Goal: Task Accomplishment & Management: Complete application form

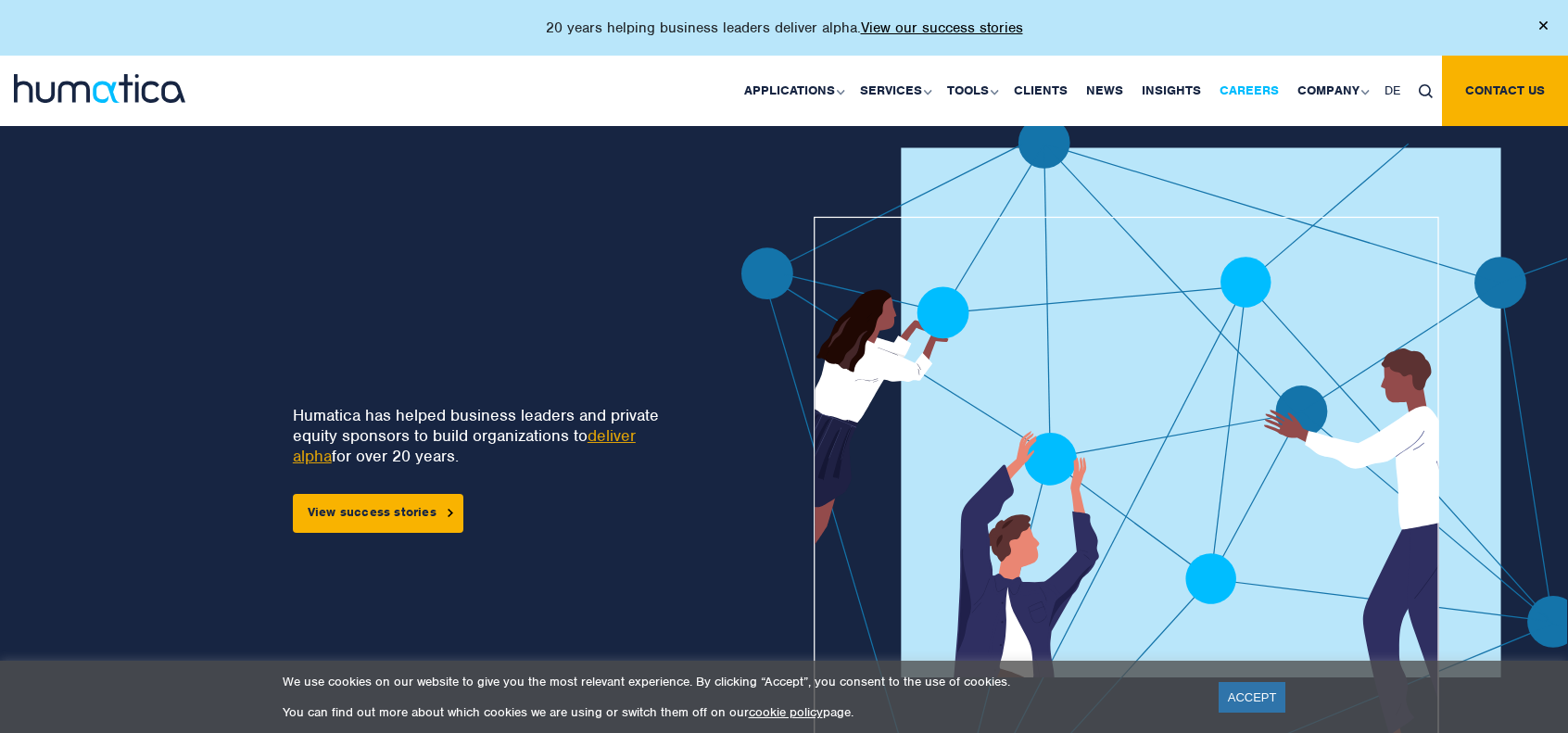
click at [1255, 90] on link "Careers" at bounding box center [1249, 90] width 78 height 70
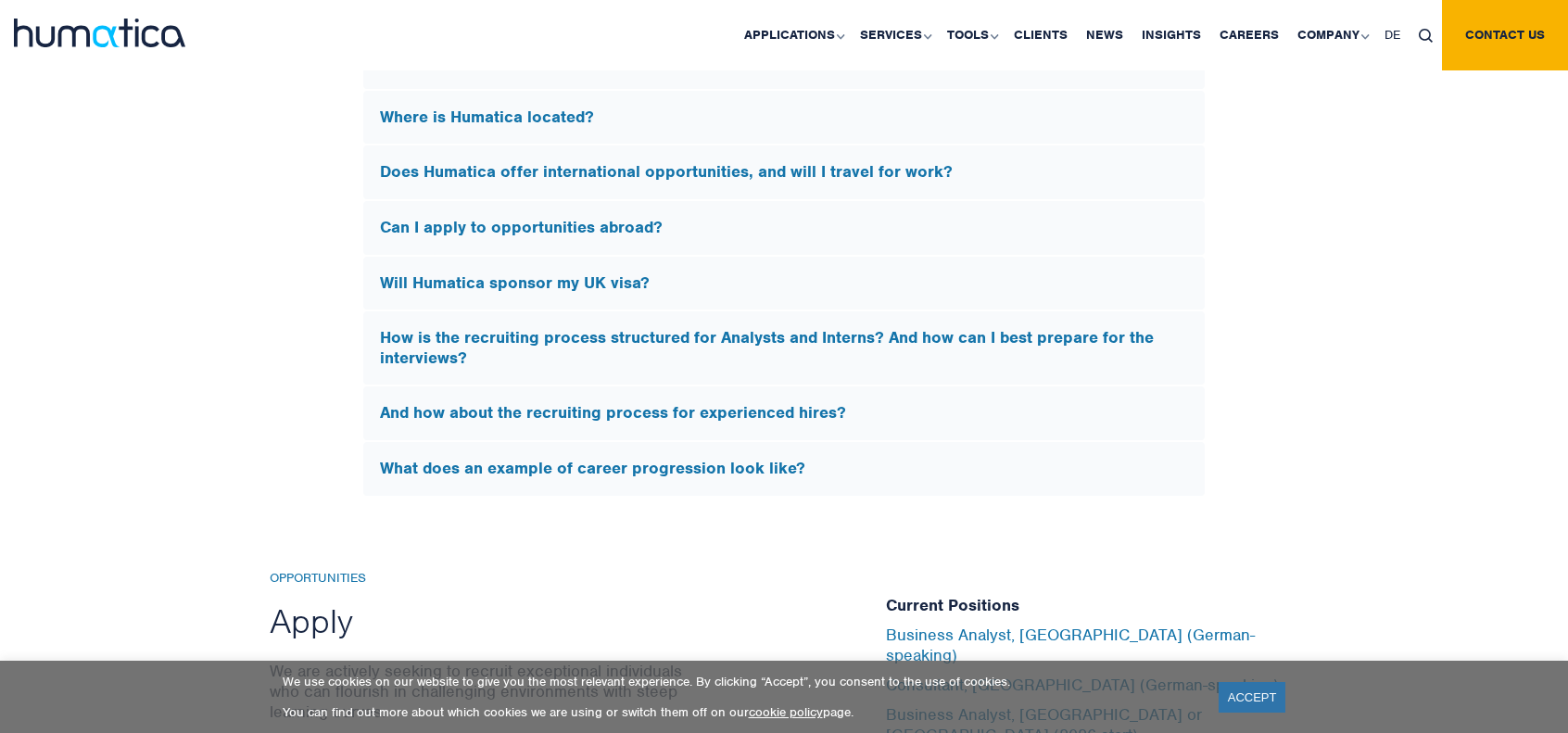
scroll to position [5693, 0]
click at [660, 278] on h5 "Will Humatica sponsor my UK visa?" at bounding box center [784, 283] width 808 height 21
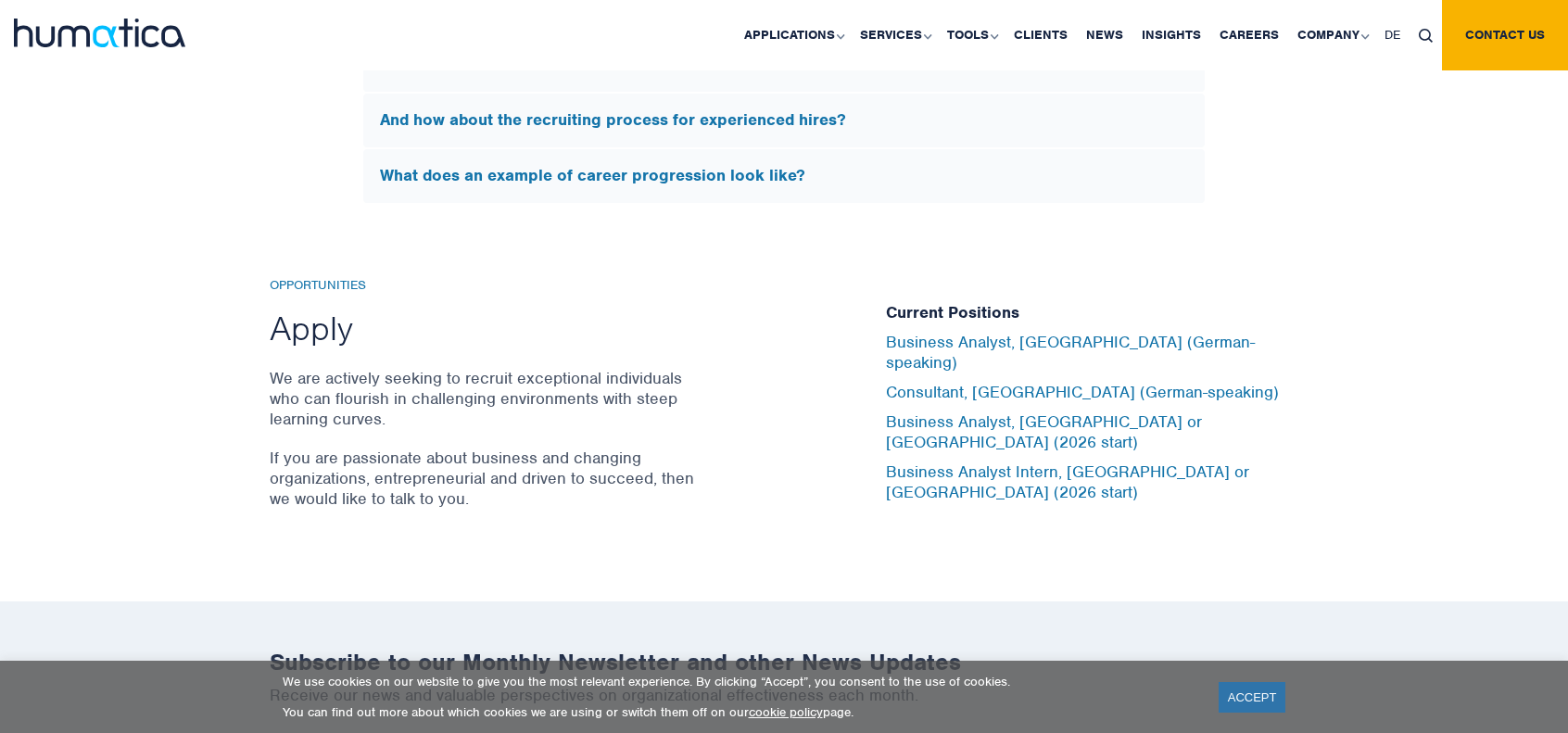
scroll to position [5715, 0]
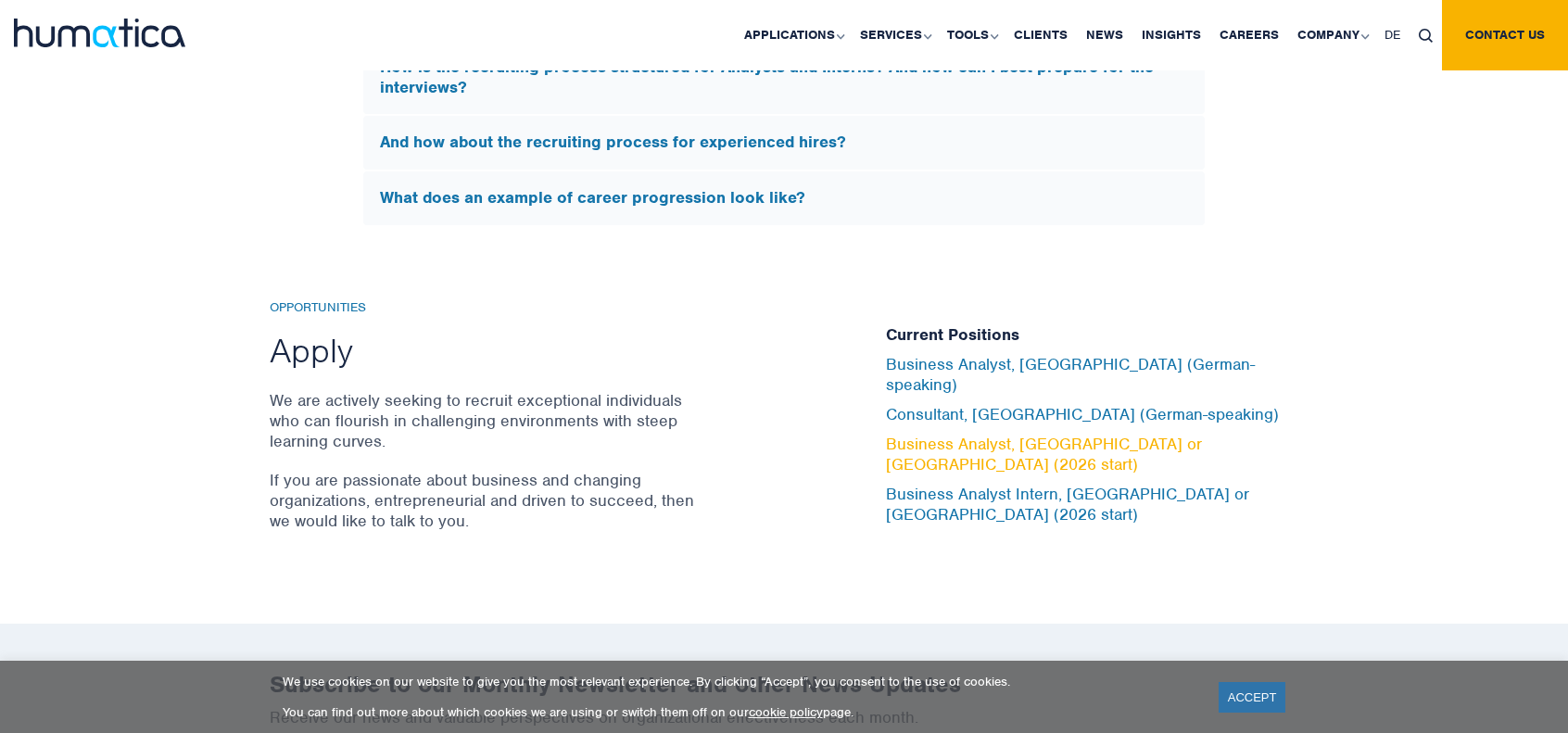
click at [1138, 443] on link "Business Analyst, London or Munich (2026 start)" at bounding box center [1045, 454] width 316 height 41
